Goal: Information Seeking & Learning: Learn about a topic

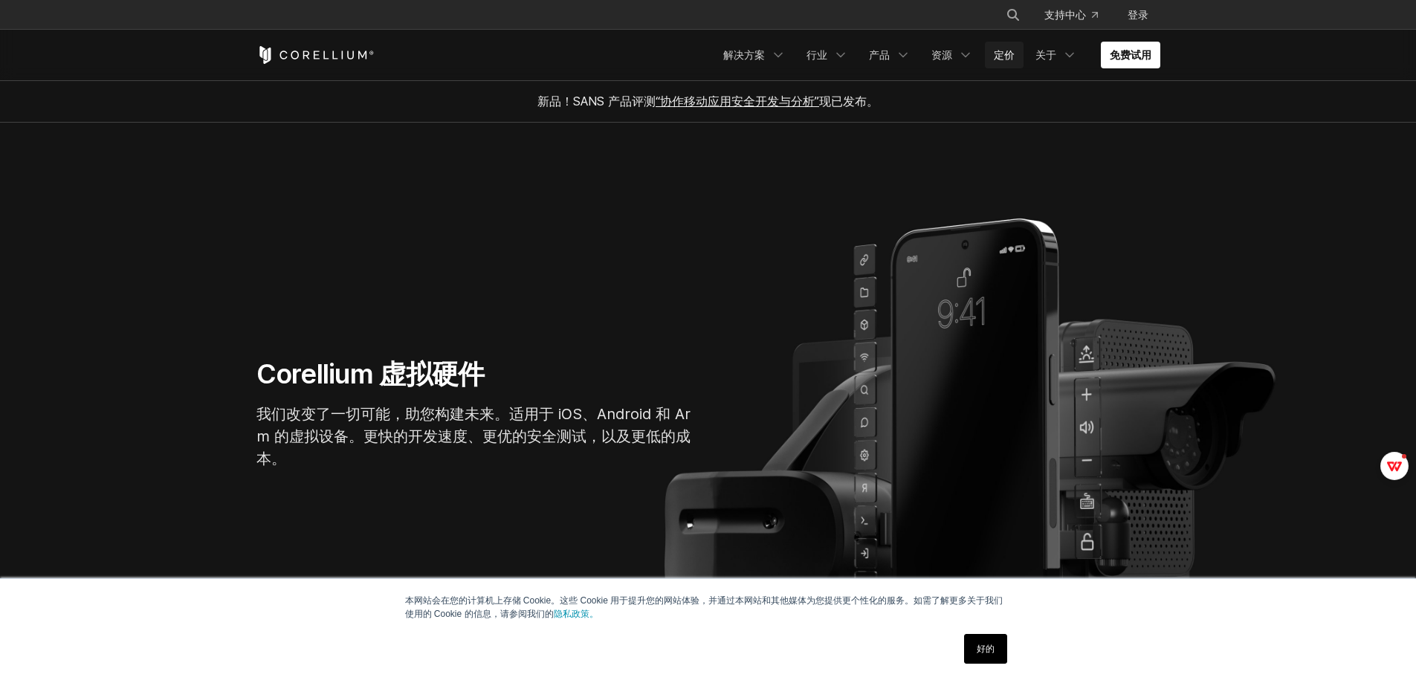
click at [1010, 58] on font "定价" at bounding box center [1004, 54] width 21 height 13
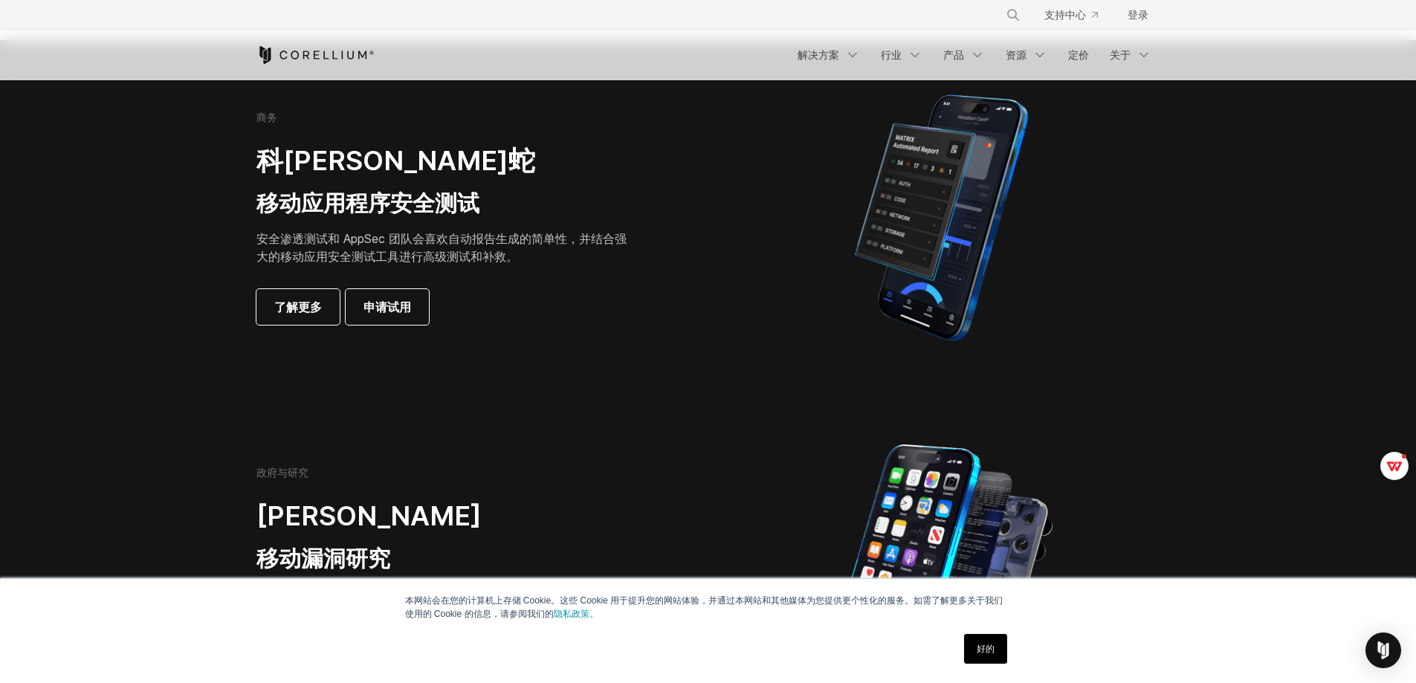
scroll to position [372, 0]
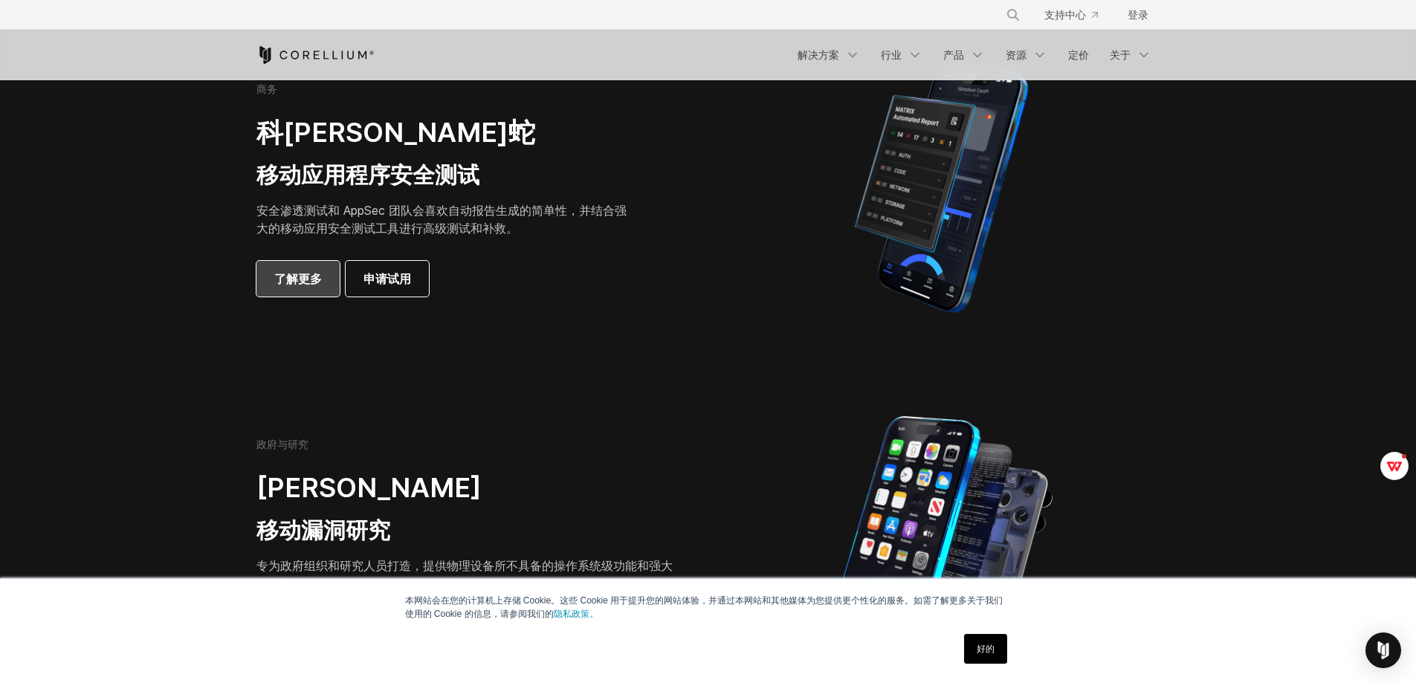
click at [287, 285] on font "了解更多" at bounding box center [298, 278] width 48 height 15
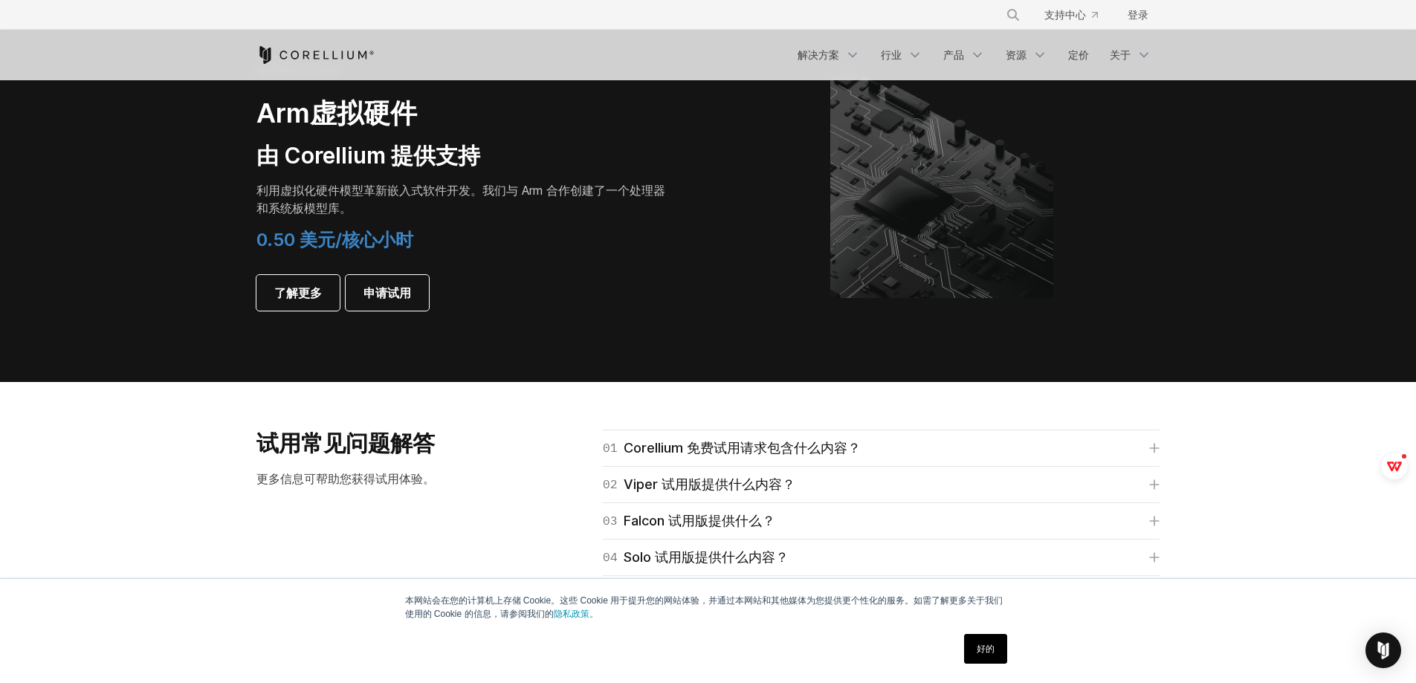
scroll to position [1793, 0]
